Goal: Task Accomplishment & Management: Manage account settings

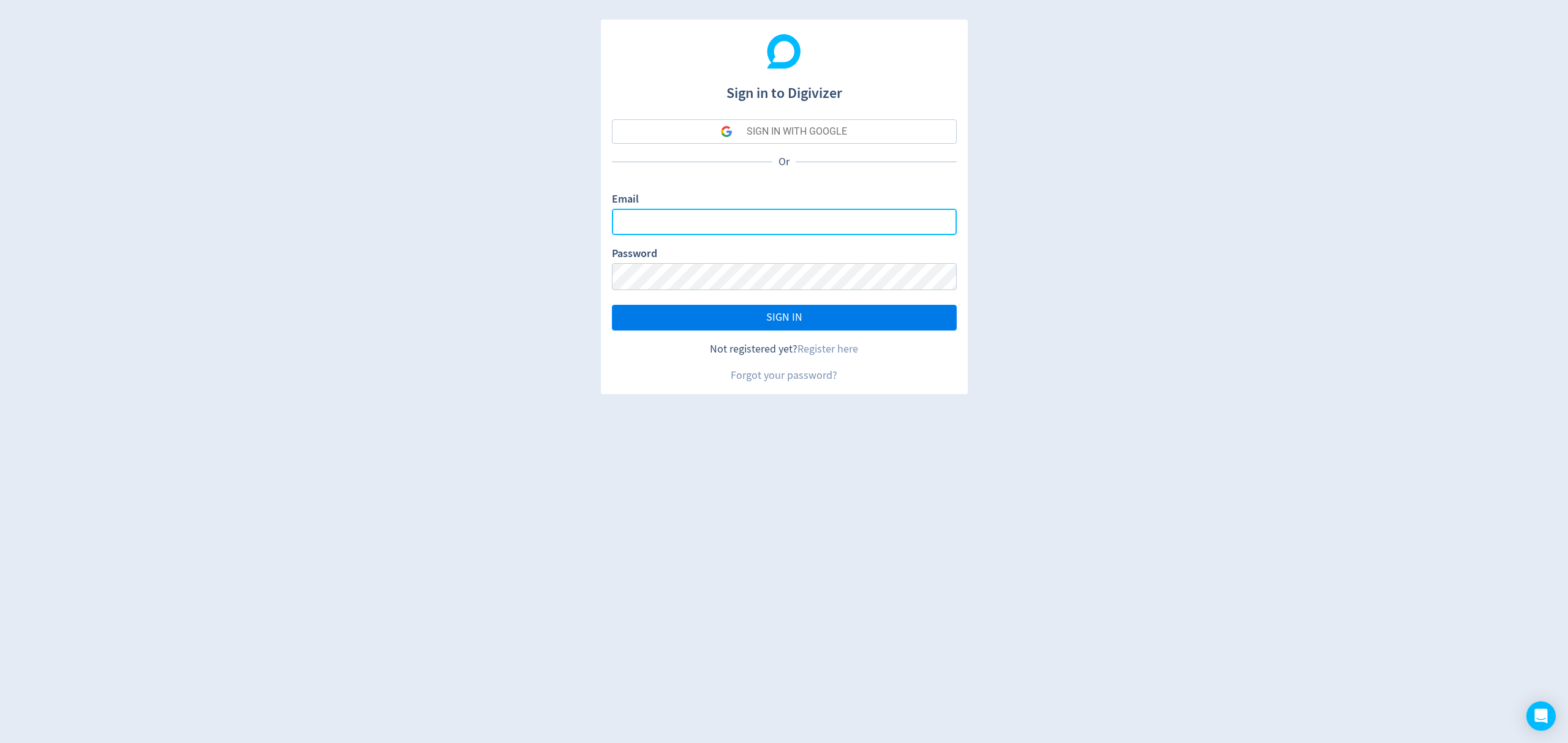
type input "[EMAIL_ADDRESS][PERSON_NAME][DOMAIN_NAME]"
click at [757, 322] on button "SIGN IN" at bounding box center [784, 317] width 345 height 26
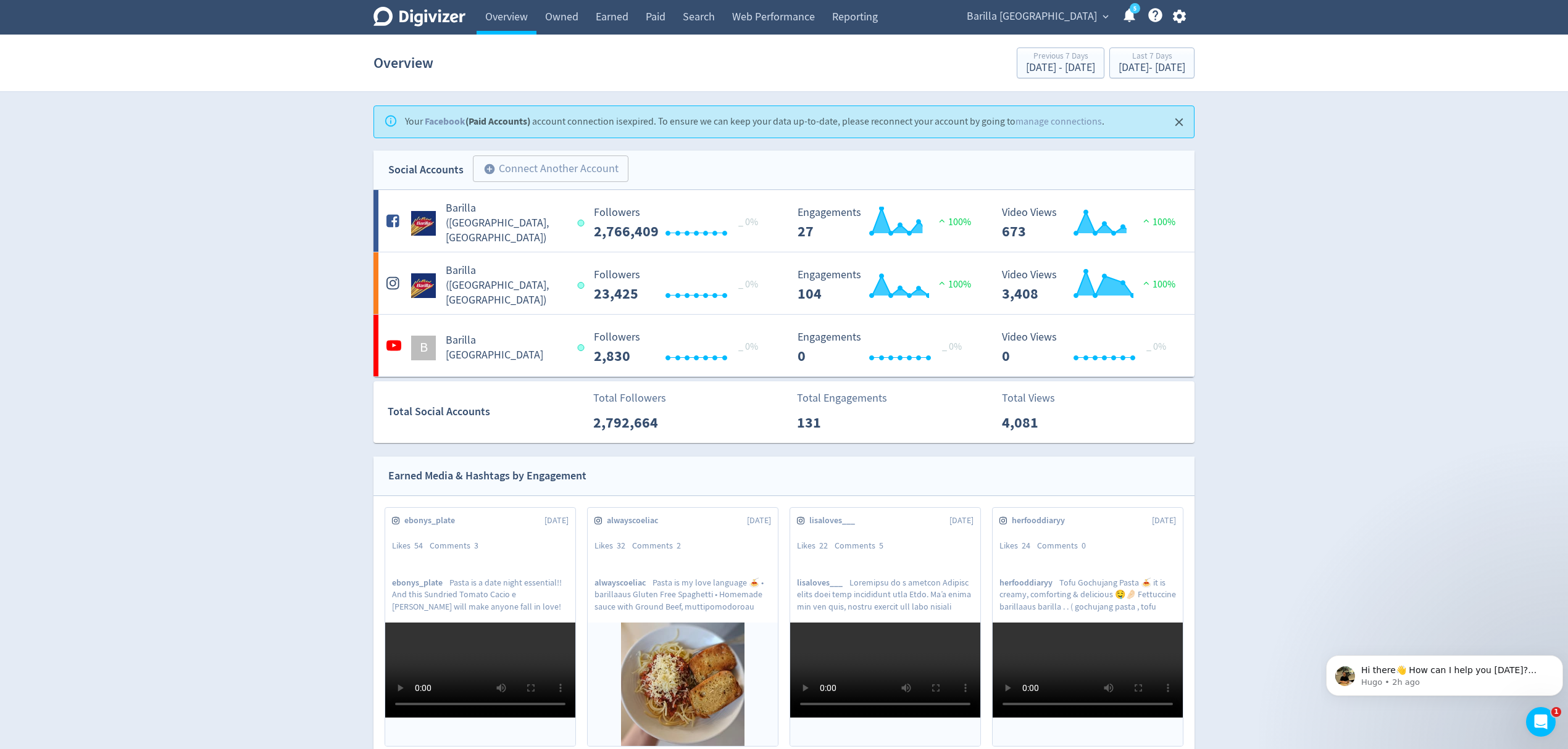
click at [1041, 17] on span "Barilla [GEOGRAPHIC_DATA]" at bounding box center [1032, 16] width 130 height 20
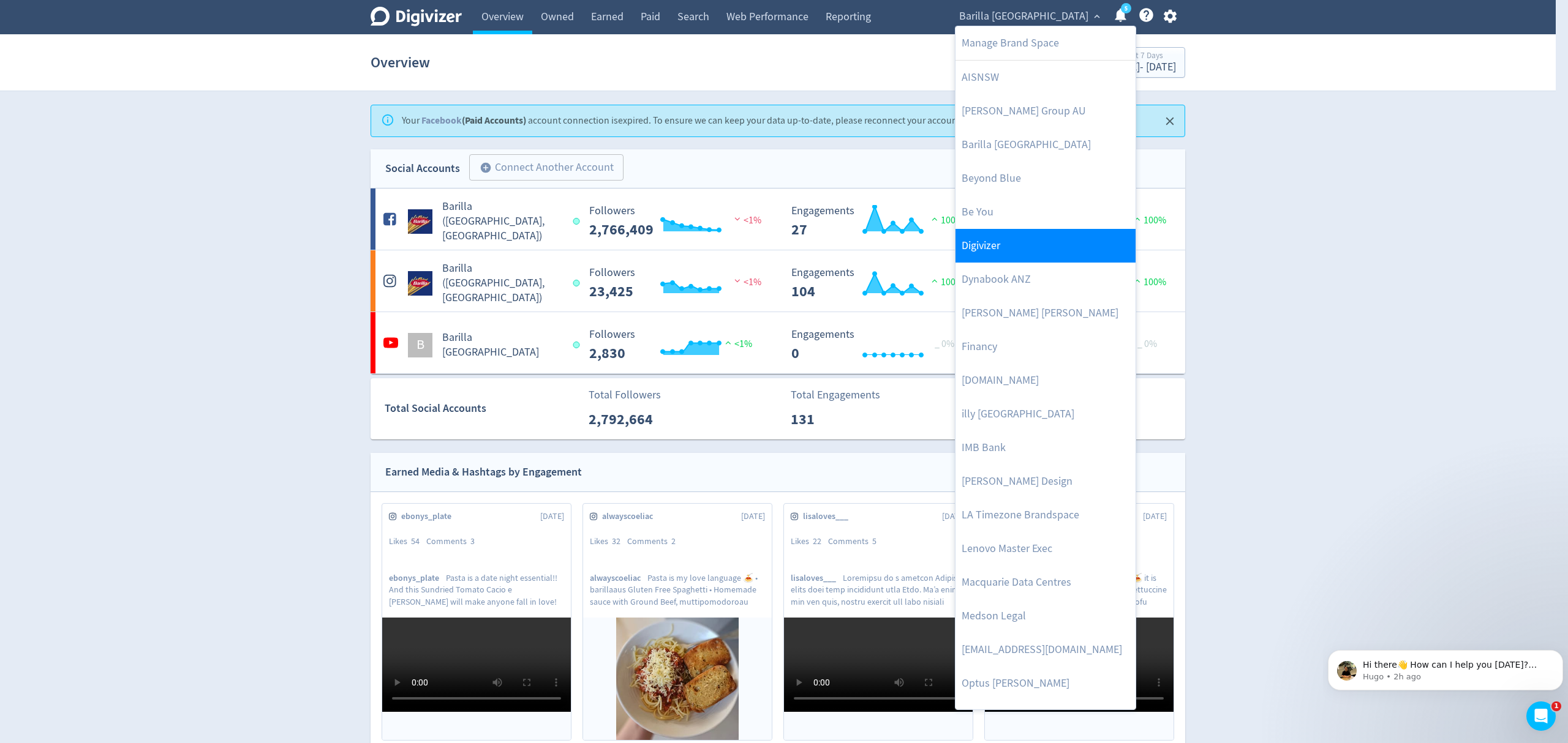
click at [978, 247] on link "Digivizer" at bounding box center [1046, 246] width 180 height 34
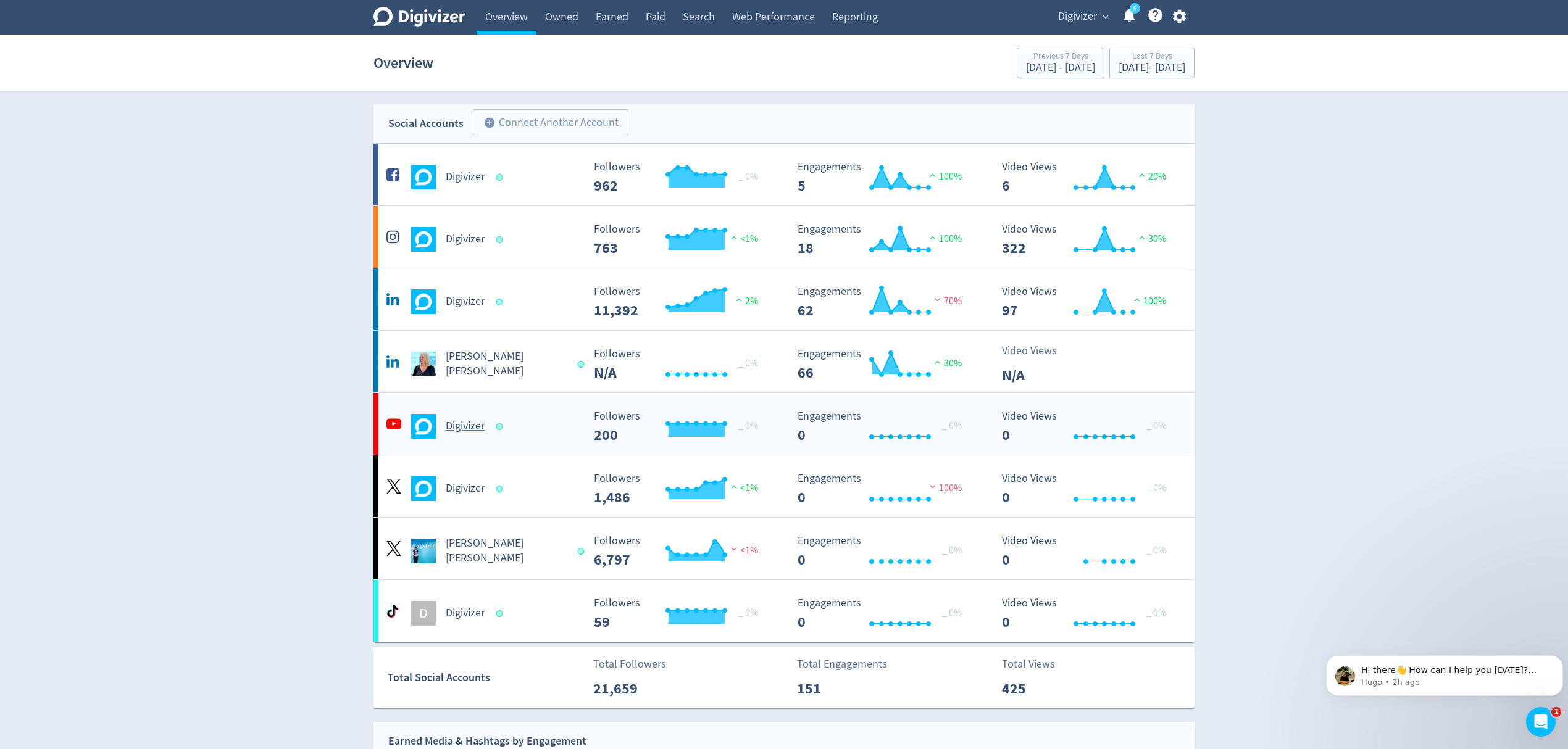
click at [554, 442] on div "Digivizer Created with Highcharts 10.3.3 _ 0% Followers 200 Created with Highch…" at bounding box center [784, 424] width 821 height 62
